Goal: Task Accomplishment & Management: Use online tool/utility

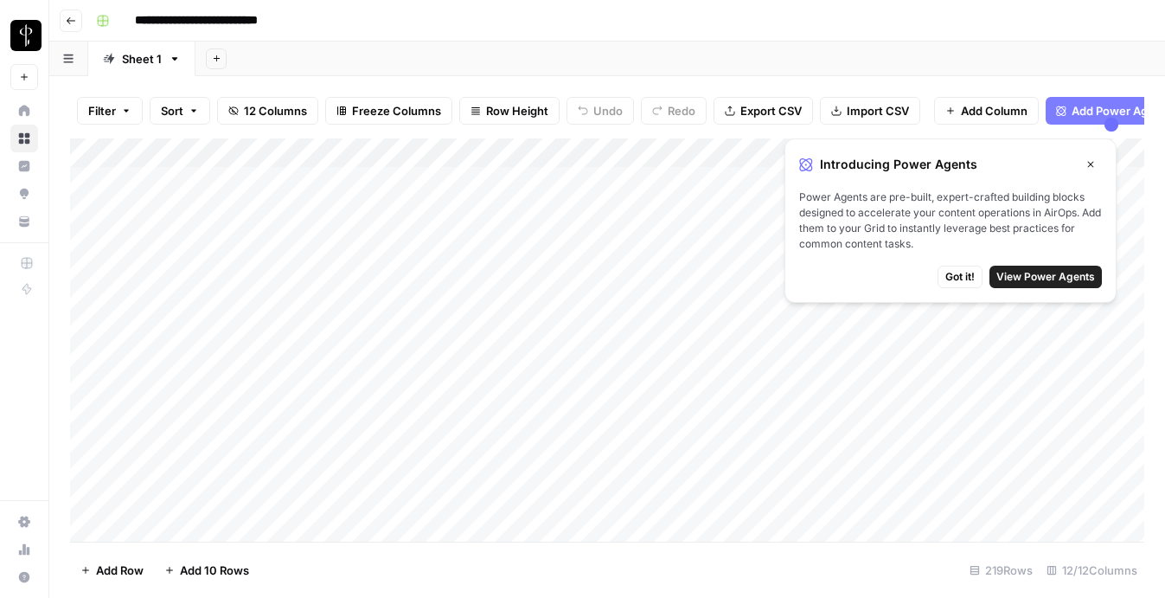
click at [944, 277] on button "Got it!" at bounding box center [960, 277] width 45 height 22
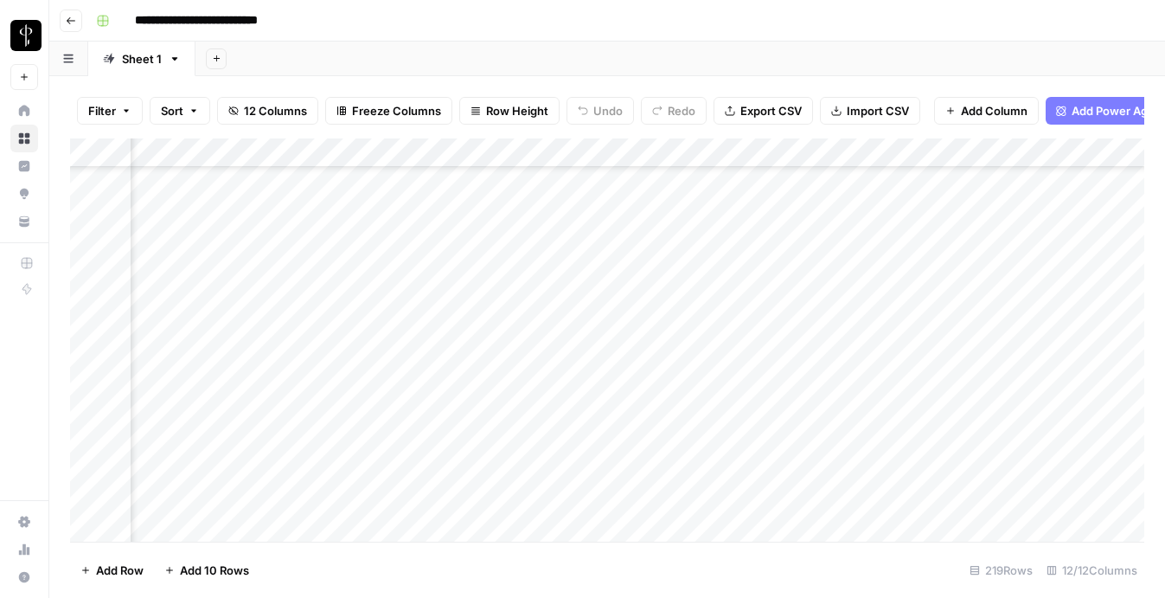
scroll to position [5385, 656]
click at [940, 447] on div "Add Column" at bounding box center [607, 339] width 1074 height 403
click at [939, 440] on div "Add Column" at bounding box center [607, 339] width 1074 height 403
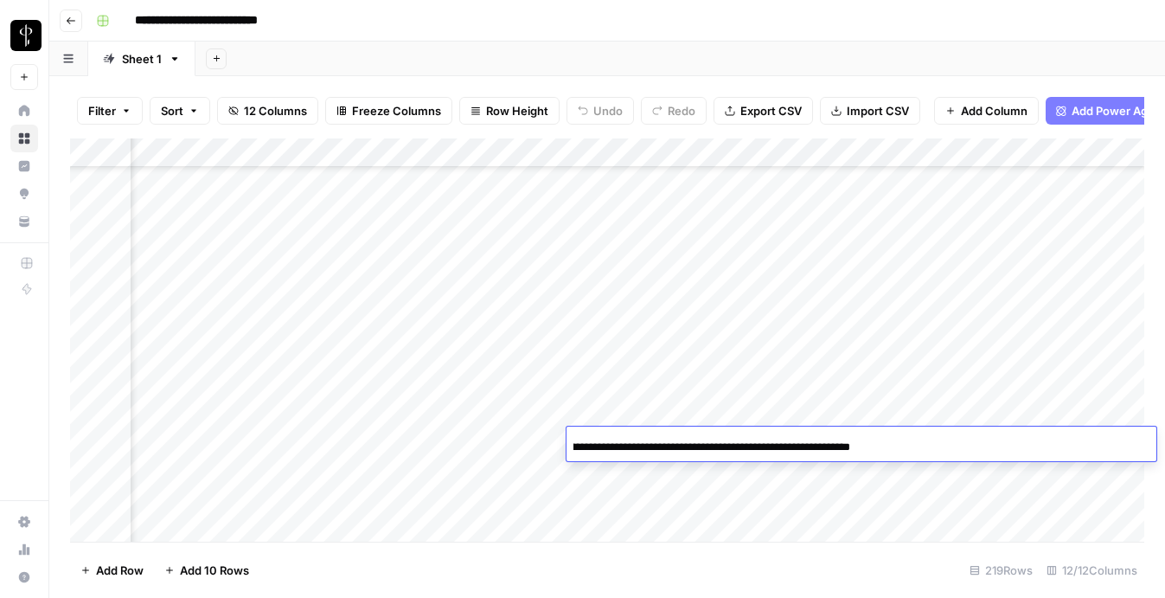
scroll to position [0, 0]
click at [925, 440] on div "**********" at bounding box center [861, 446] width 590 height 29
copy body
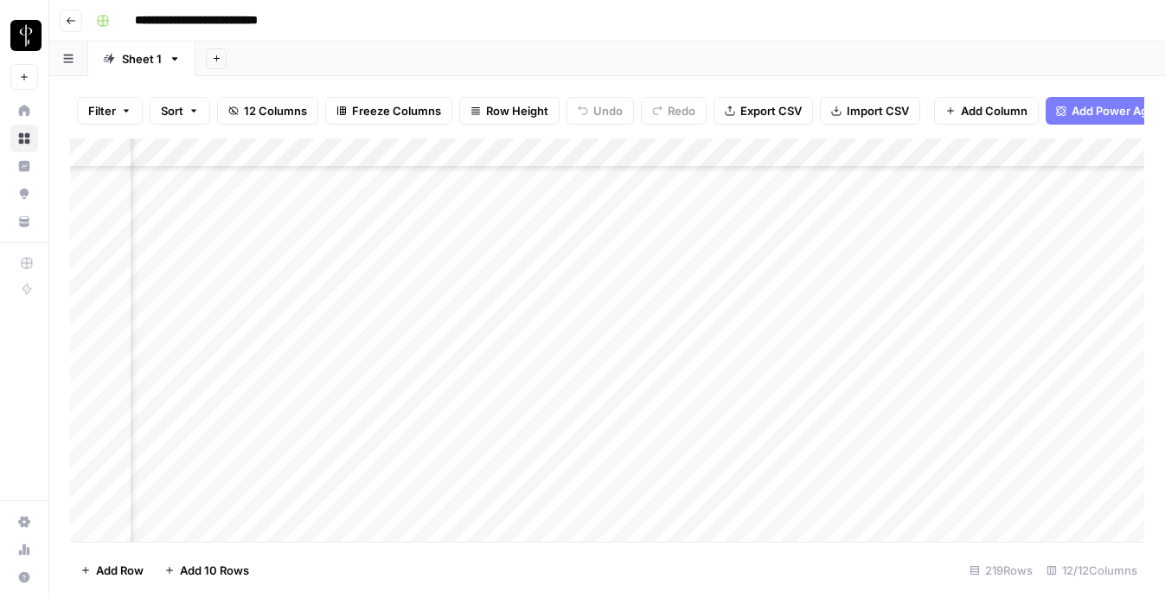
click at [642, 381] on div "Add Column" at bounding box center [607, 339] width 1074 height 403
click at [498, 464] on div "Add Column" at bounding box center [607, 339] width 1074 height 403
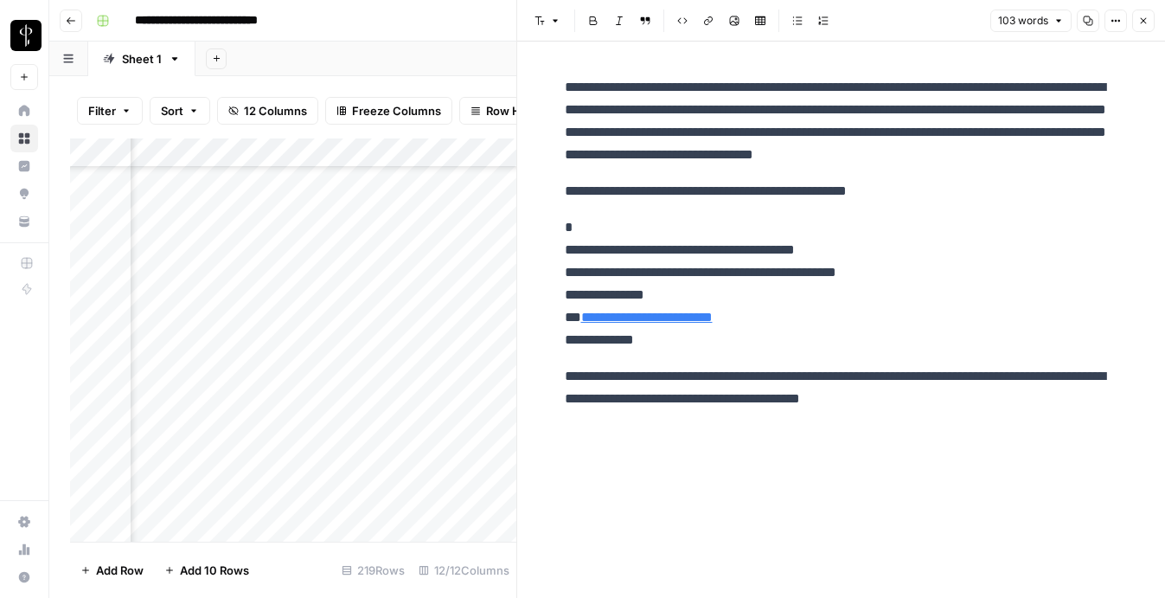
click at [1144, 22] on icon "button" at bounding box center [1143, 21] width 10 height 10
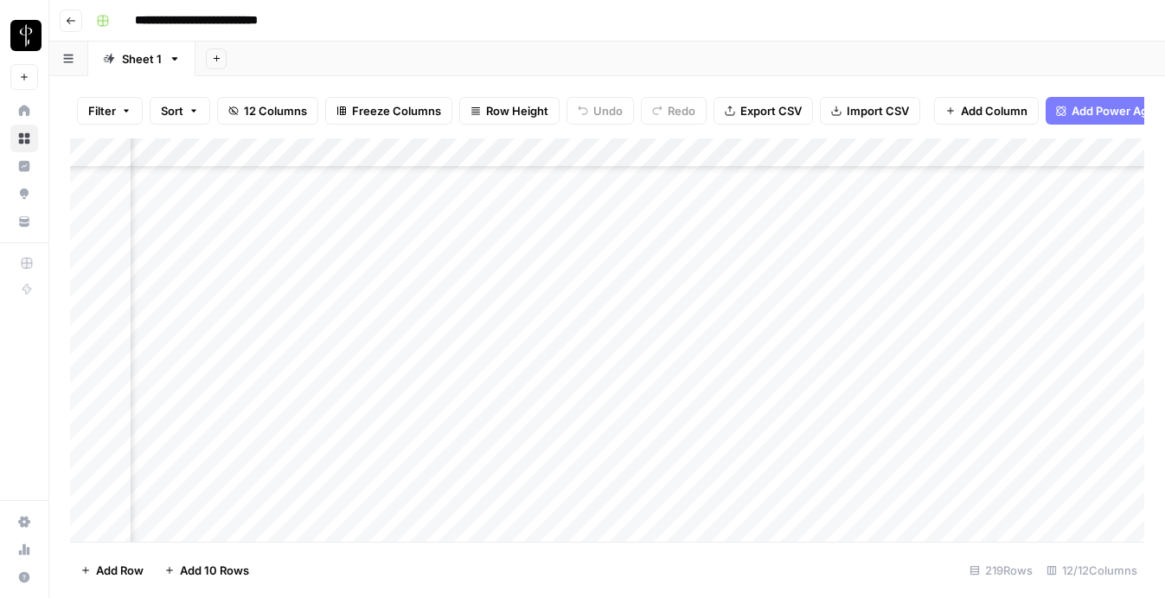
click at [669, 451] on div "Add Column" at bounding box center [607, 339] width 1074 height 403
click at [682, 447] on div "Add Column" at bounding box center [607, 339] width 1074 height 403
click at [658, 423] on div "Add Column" at bounding box center [607, 339] width 1074 height 403
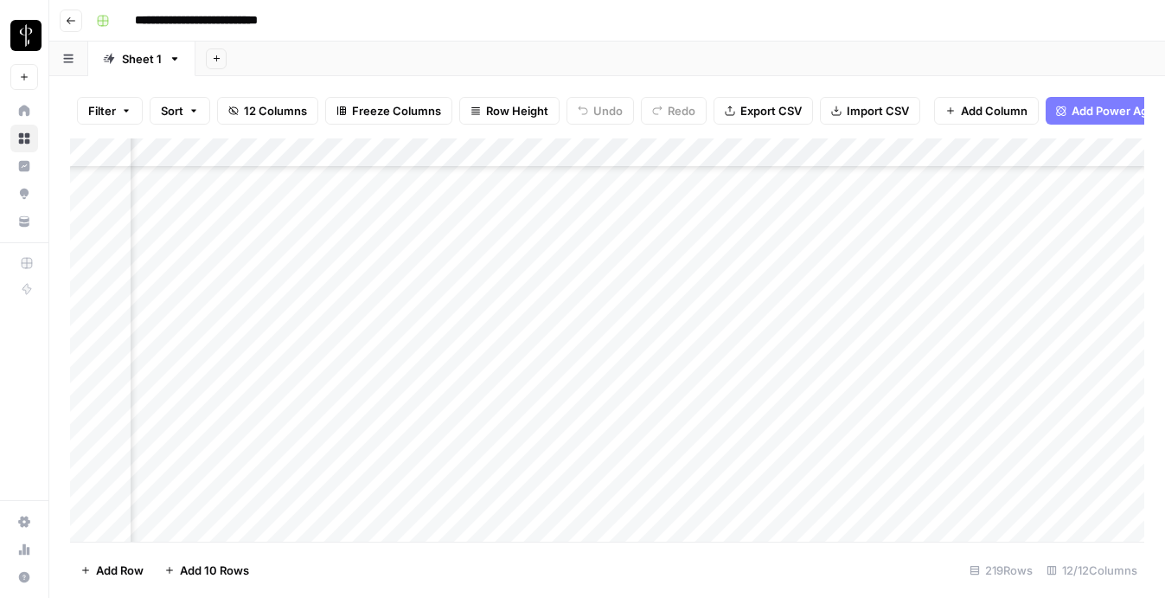
click at [656, 371] on div "Add Column" at bounding box center [607, 339] width 1074 height 403
